Goal: Task Accomplishment & Management: Use online tool/utility

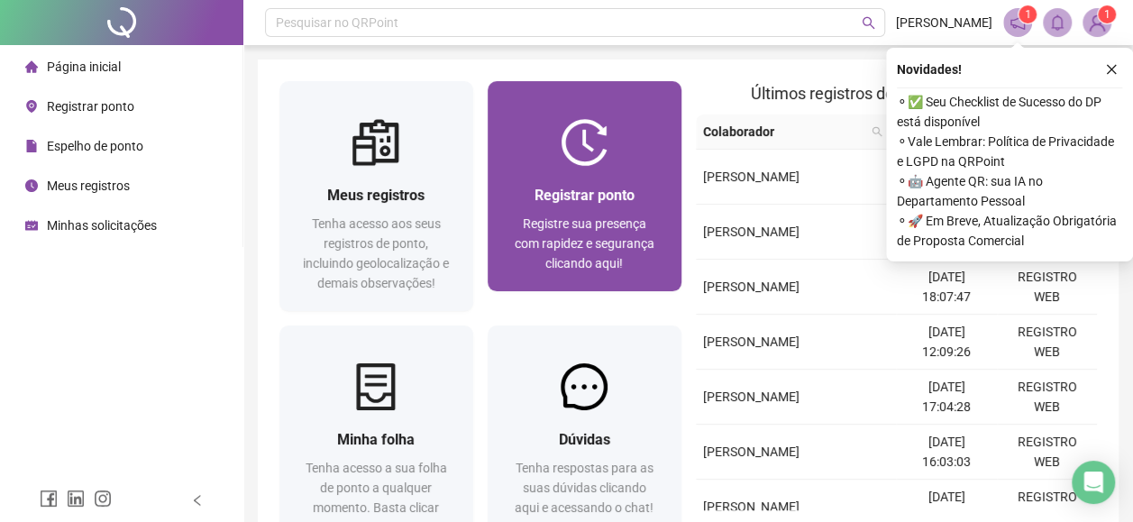
click at [567, 140] on img at bounding box center [584, 142] width 47 height 47
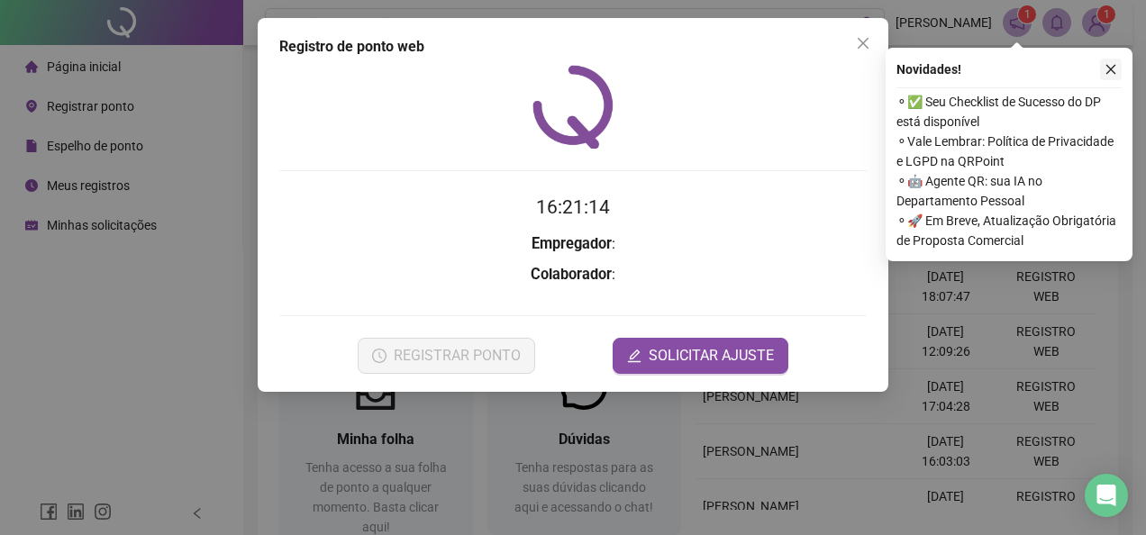
click at [1113, 66] on icon "close" at bounding box center [1111, 69] width 13 height 13
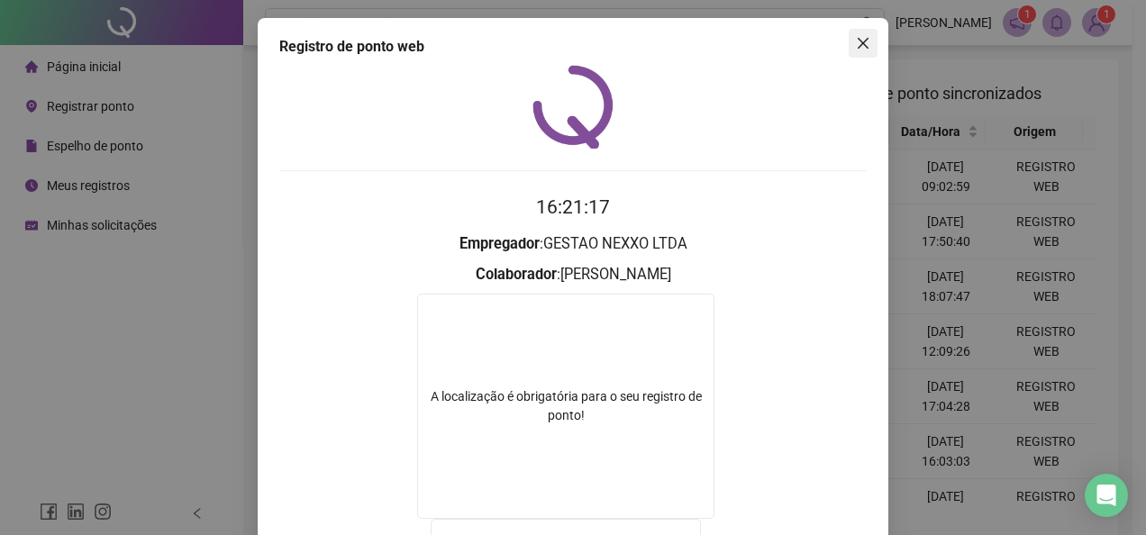
click at [856, 31] on button "Close" at bounding box center [863, 43] width 29 height 29
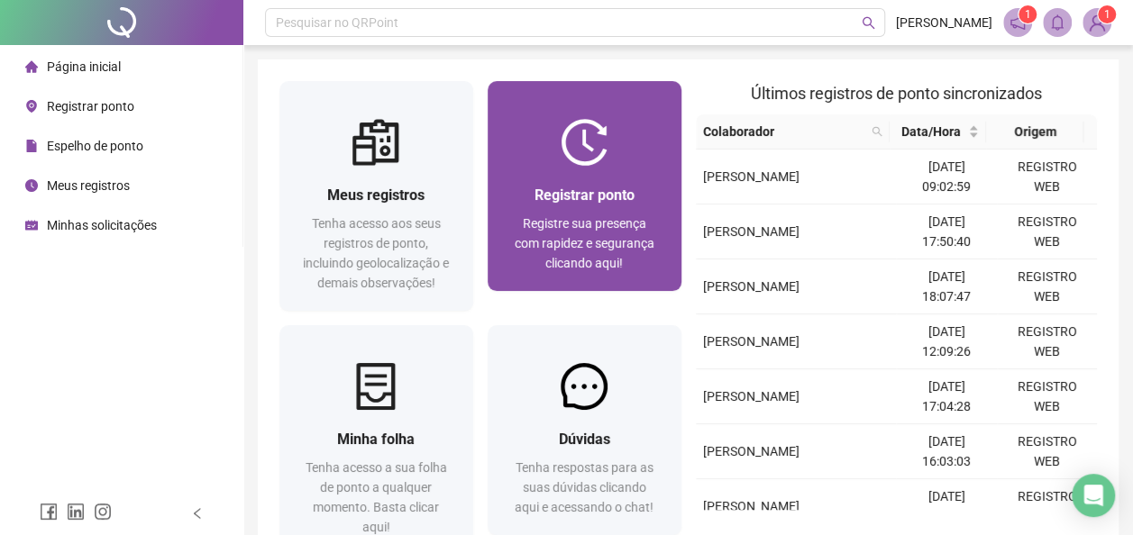
click at [609, 228] on span "Registre sua presença com rapidez e segurança clicando aqui!" at bounding box center [585, 243] width 140 height 54
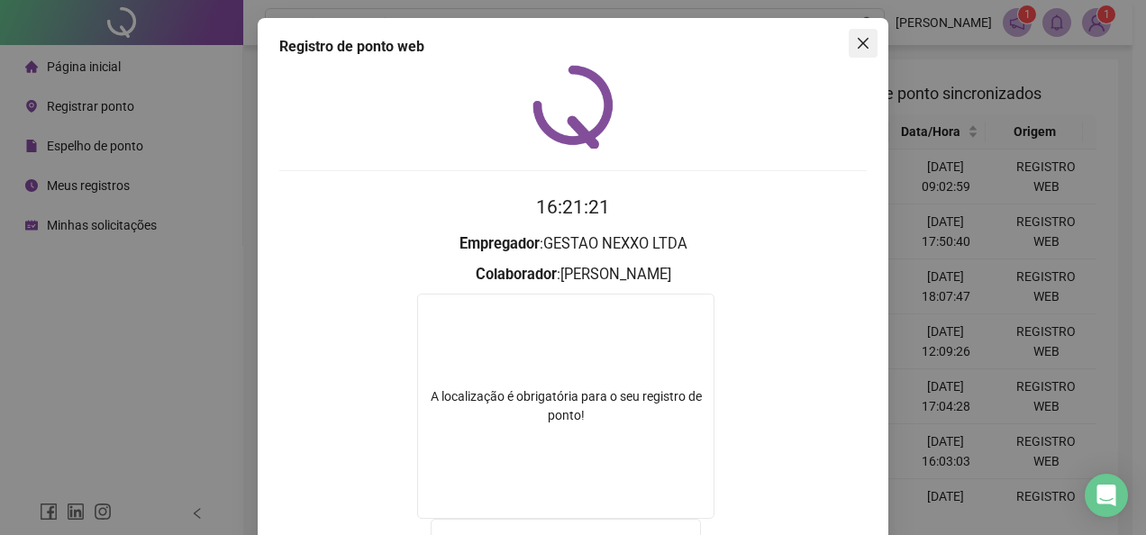
click at [856, 49] on icon "close" at bounding box center [863, 43] width 14 height 14
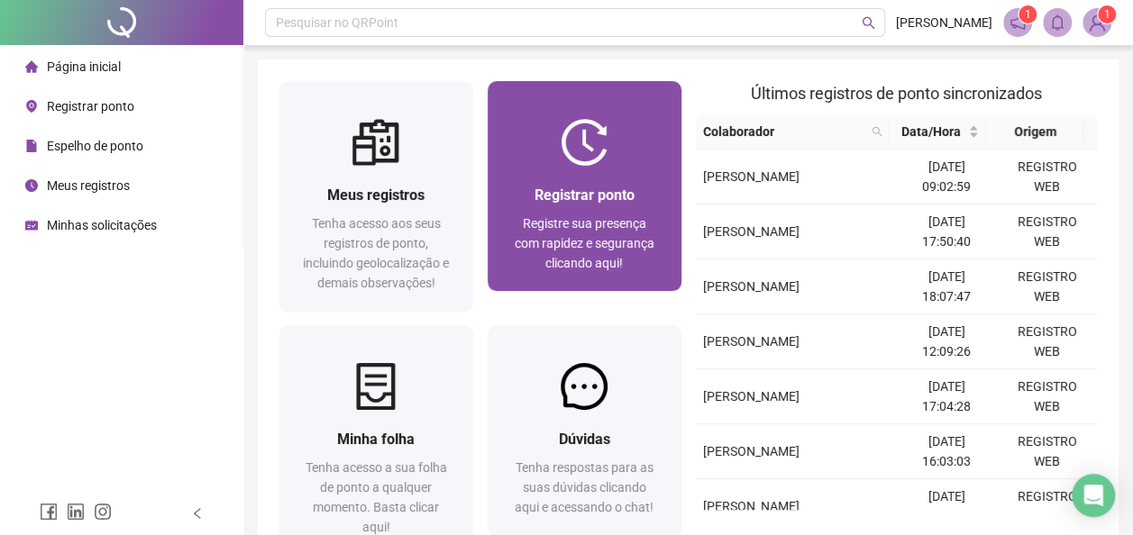
click at [594, 252] on div "Registre sua presença com rapidez e segurança clicando aqui!" at bounding box center [584, 243] width 150 height 59
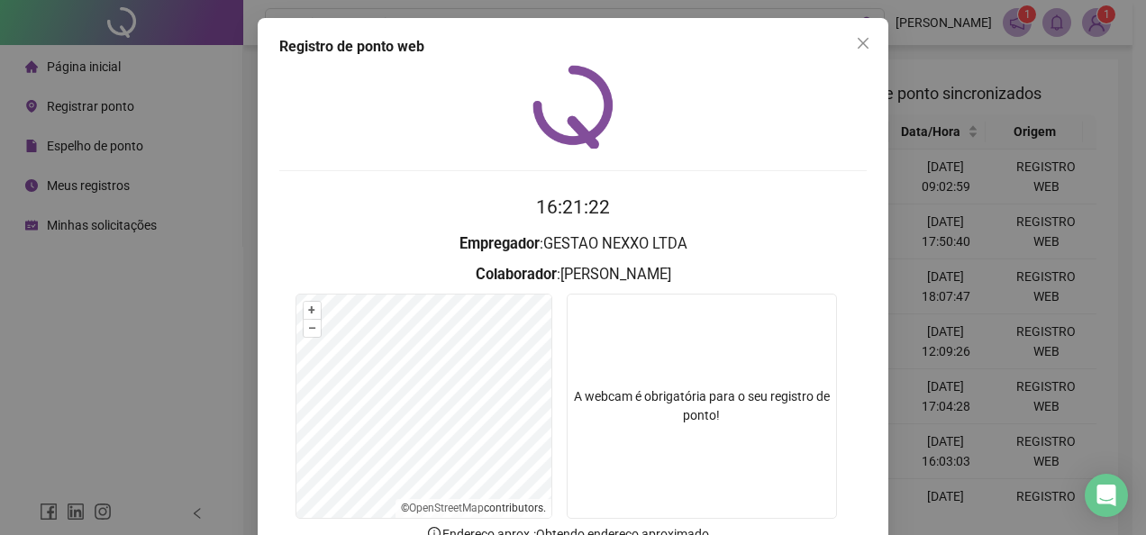
scroll to position [127, 0]
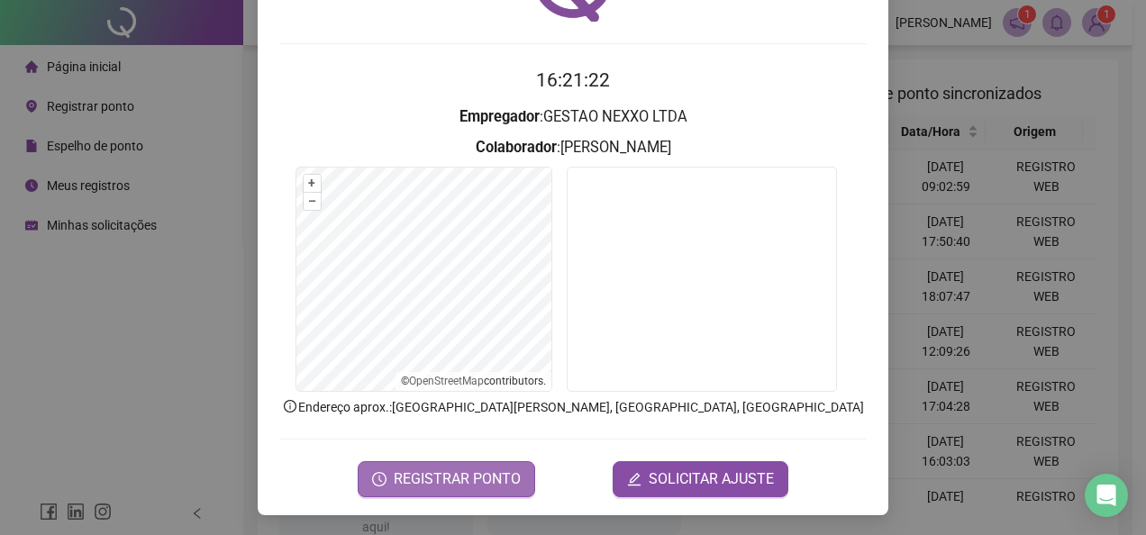
click at [487, 472] on span "REGISTRAR PONTO" at bounding box center [457, 480] width 127 height 22
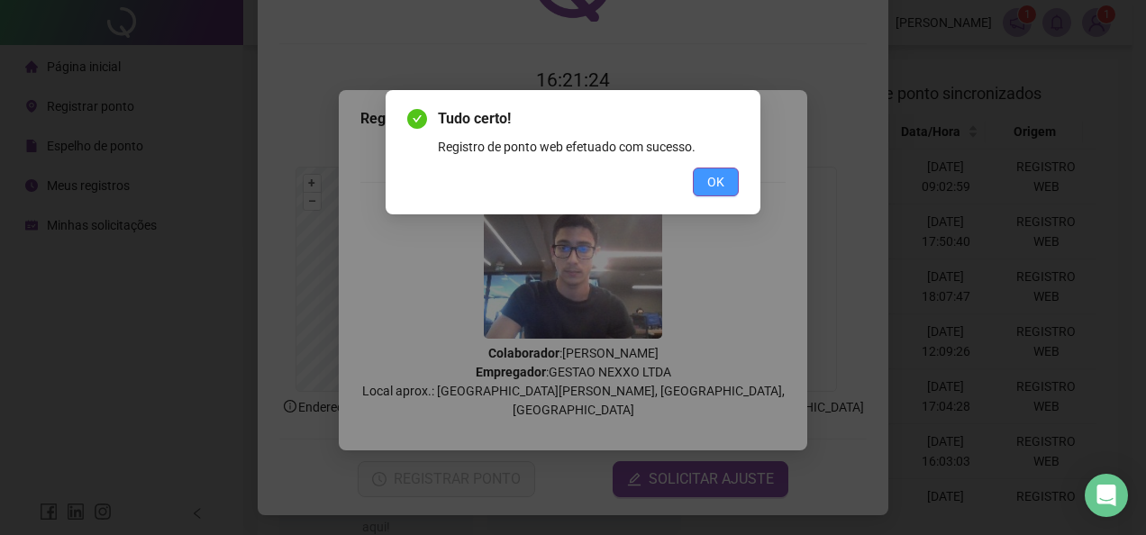
click at [734, 191] on button "OK" at bounding box center [716, 182] width 46 height 29
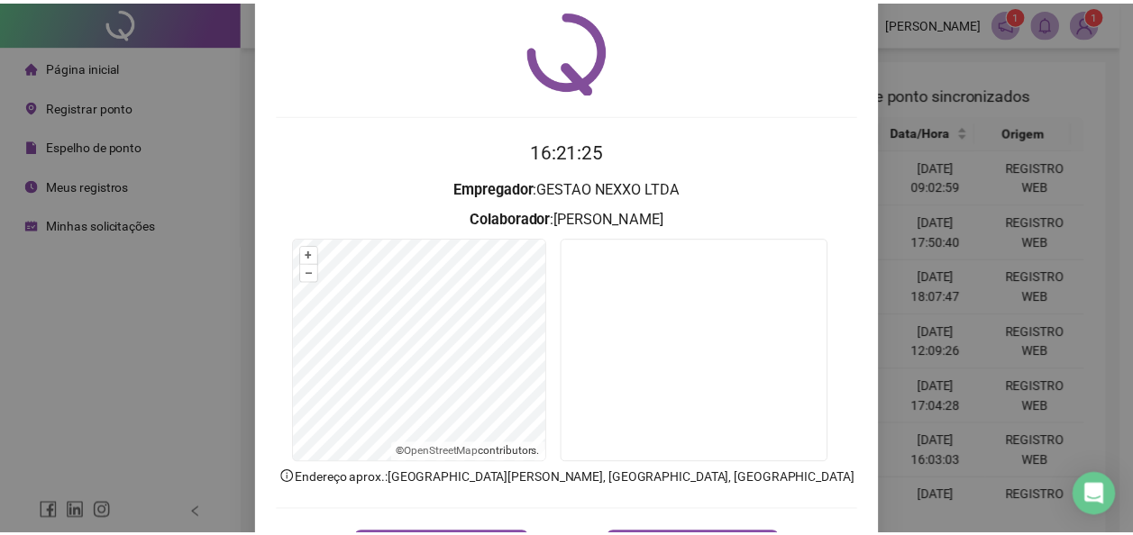
scroll to position [0, 0]
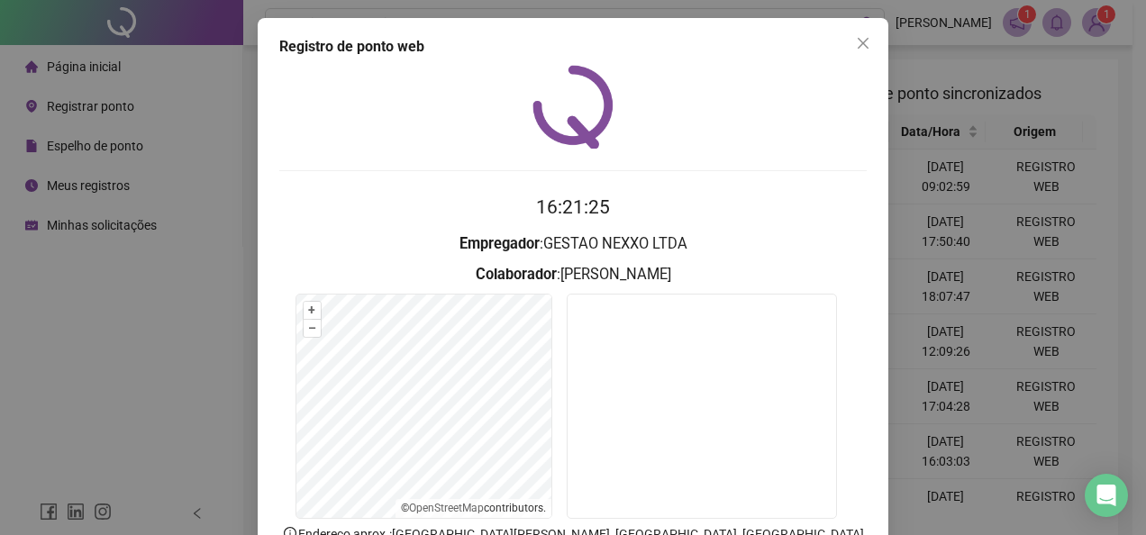
click at [862, 50] on button "Close" at bounding box center [863, 43] width 29 height 29
